Goal: Information Seeking & Learning: Learn about a topic

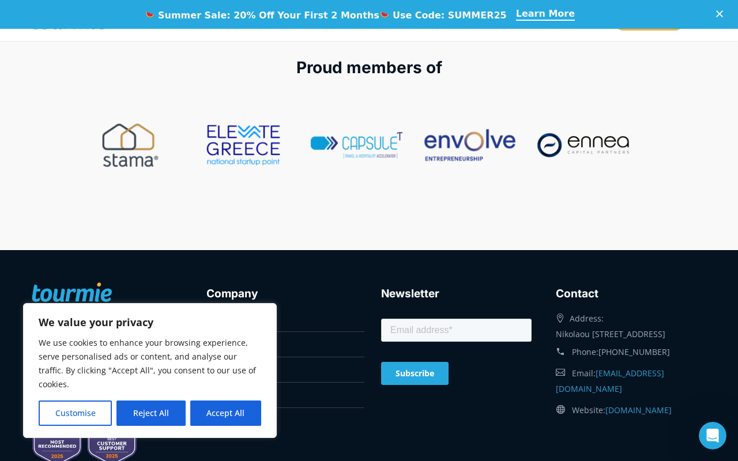
scroll to position [4774, 0]
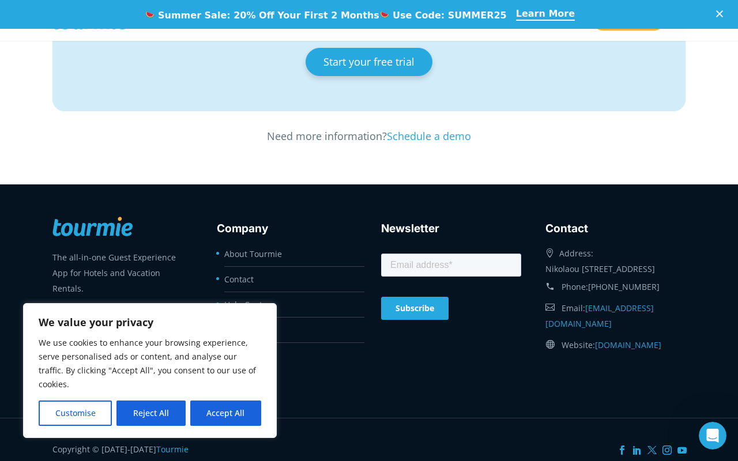
scroll to position [2056, 0]
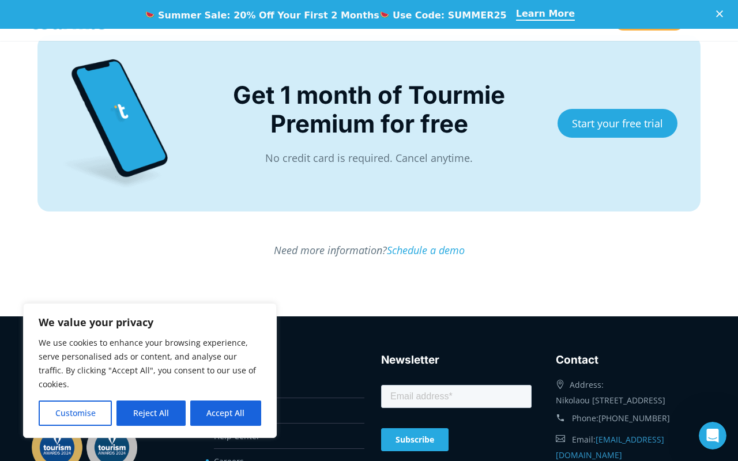
scroll to position [3110, 0]
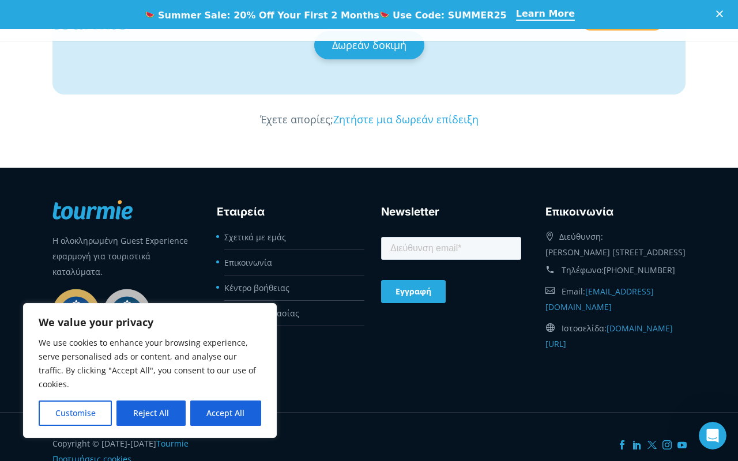
scroll to position [2108, 0]
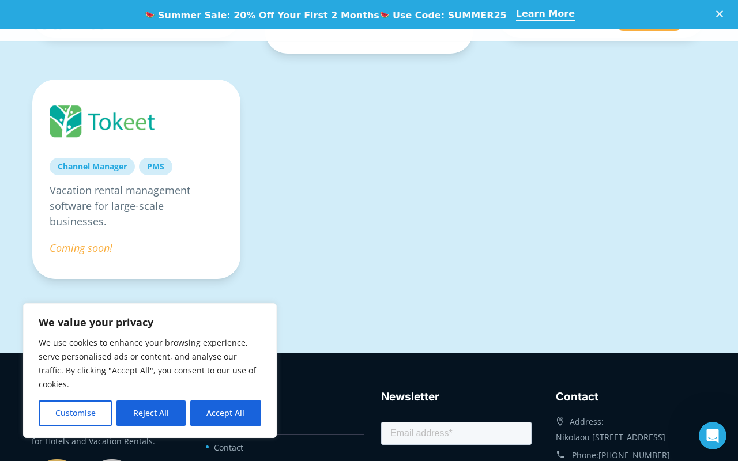
scroll to position [1211, 0]
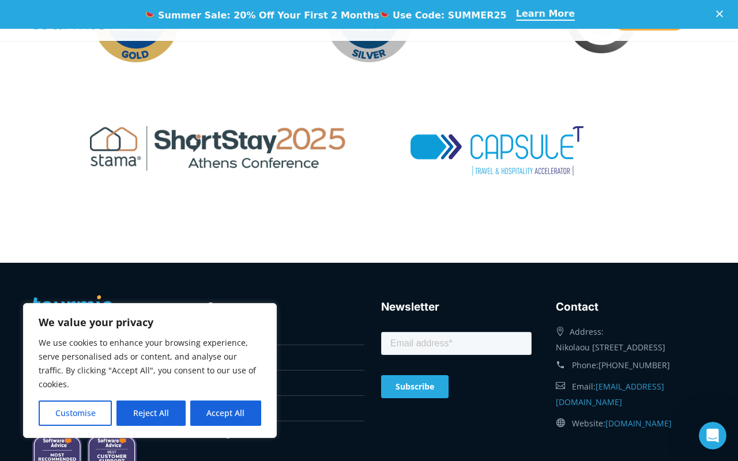
scroll to position [2134, 0]
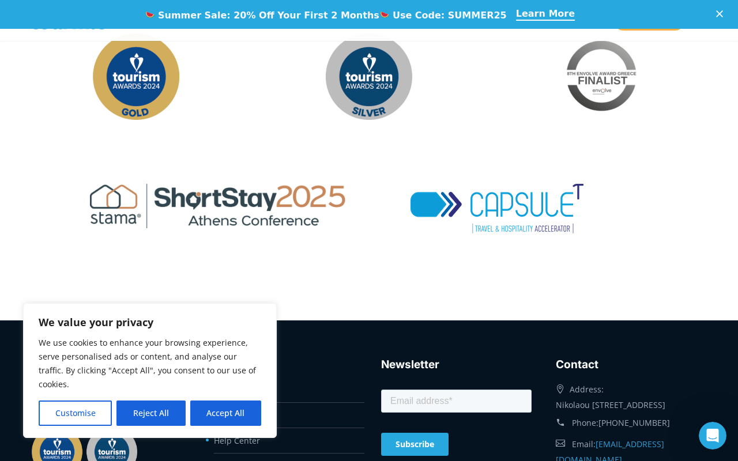
scroll to position [2134, 0]
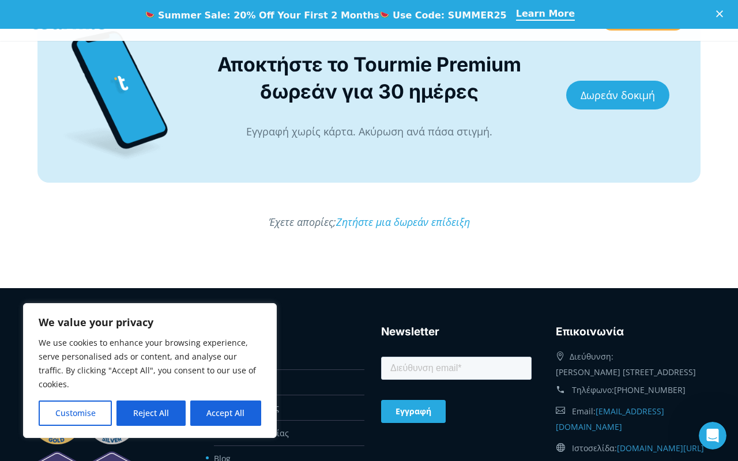
scroll to position [3345, 0]
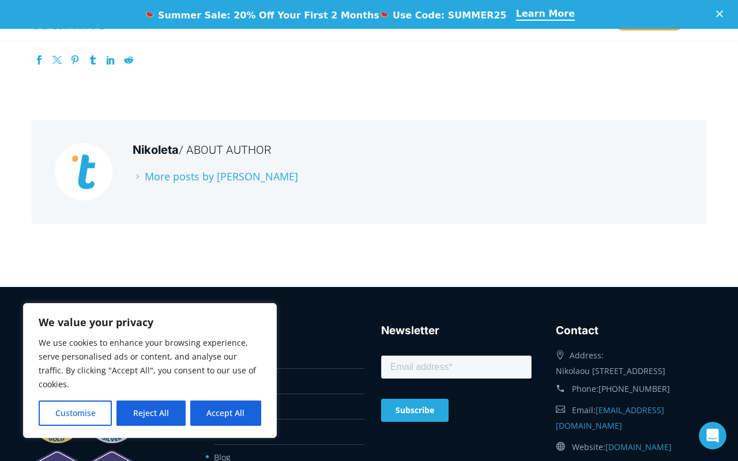
scroll to position [461, 0]
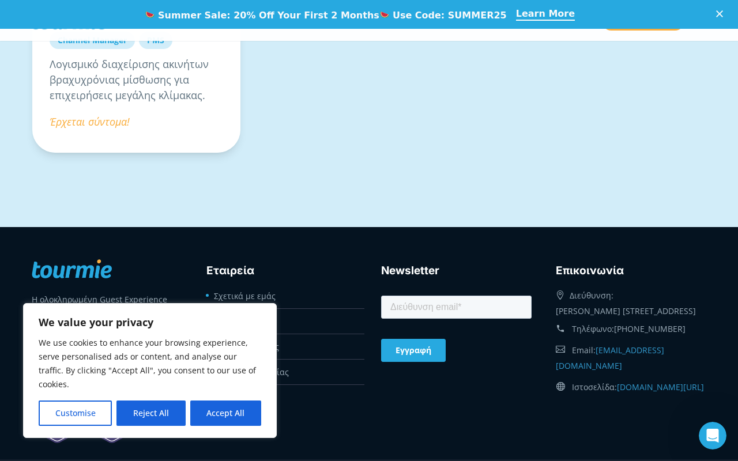
scroll to position [1269, 0]
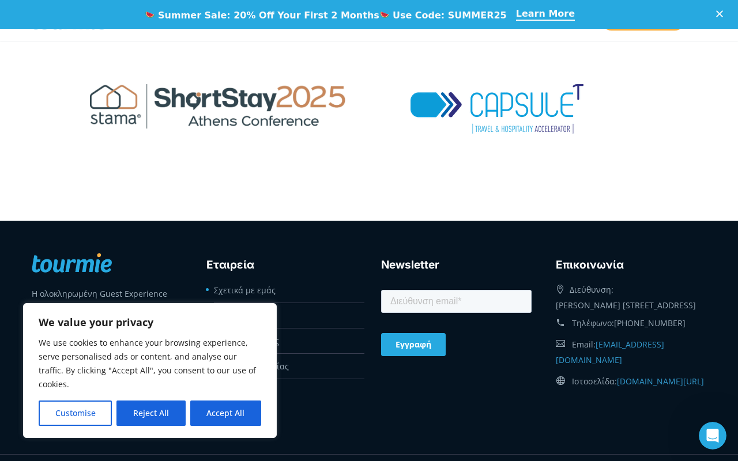
scroll to position [2192, 0]
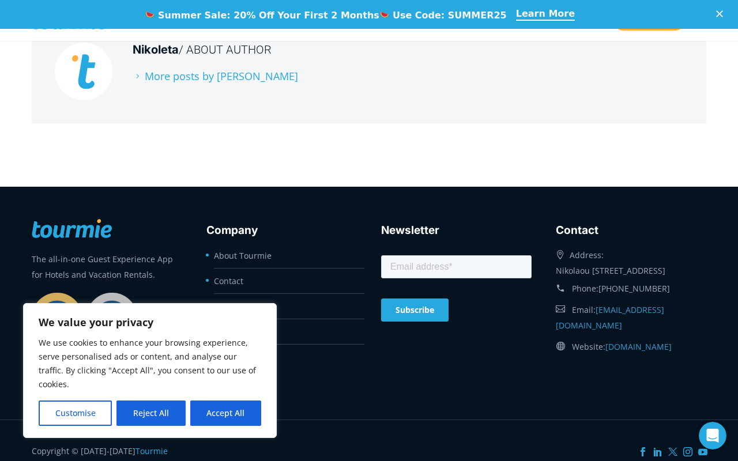
scroll to position [789, 0]
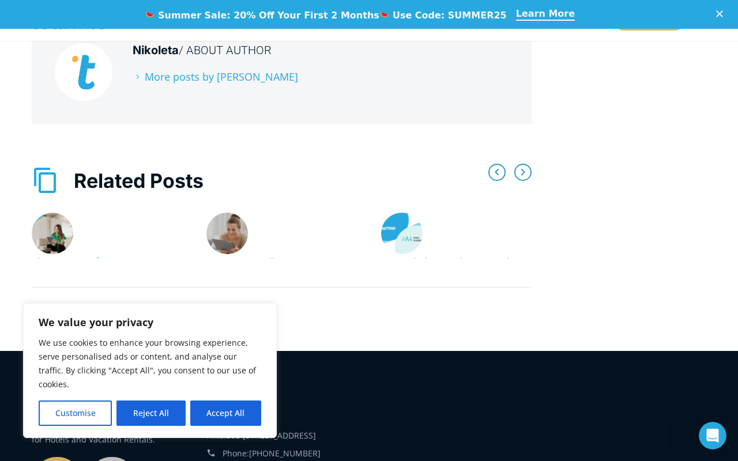
scroll to position [2941, 0]
